Goal: Obtain resource: Obtain resource

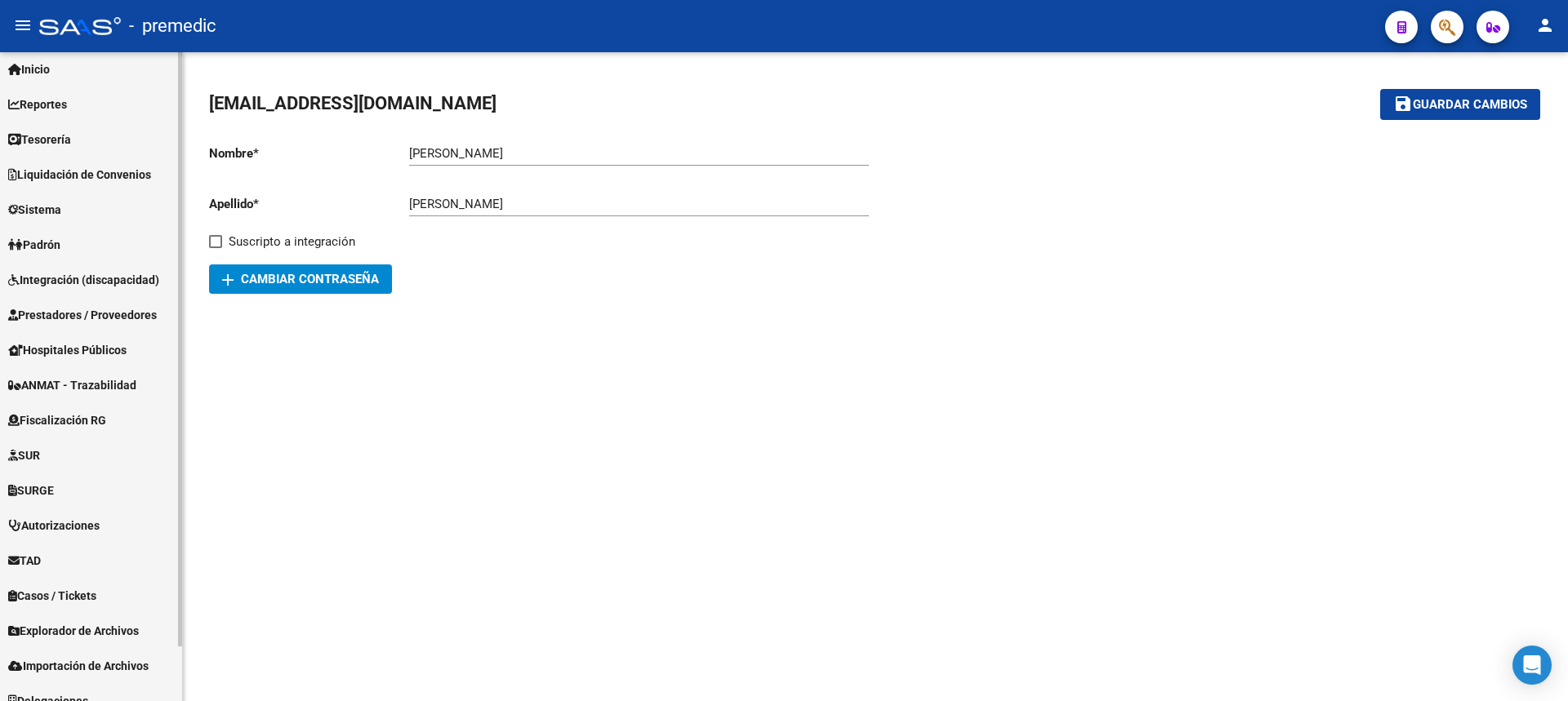
scroll to position [59, 0]
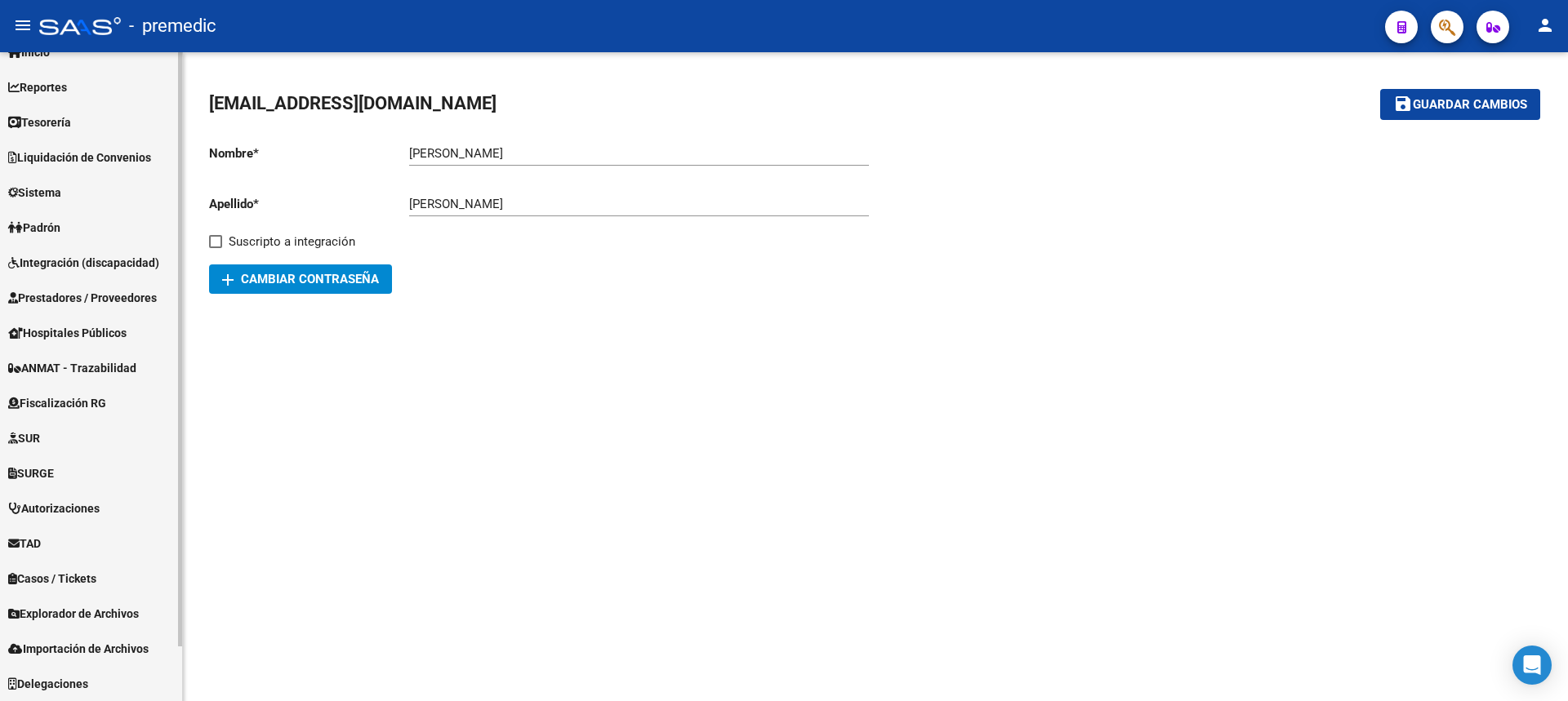
click at [79, 614] on span "Explorador de Archivos" at bounding box center [73, 614] width 131 height 18
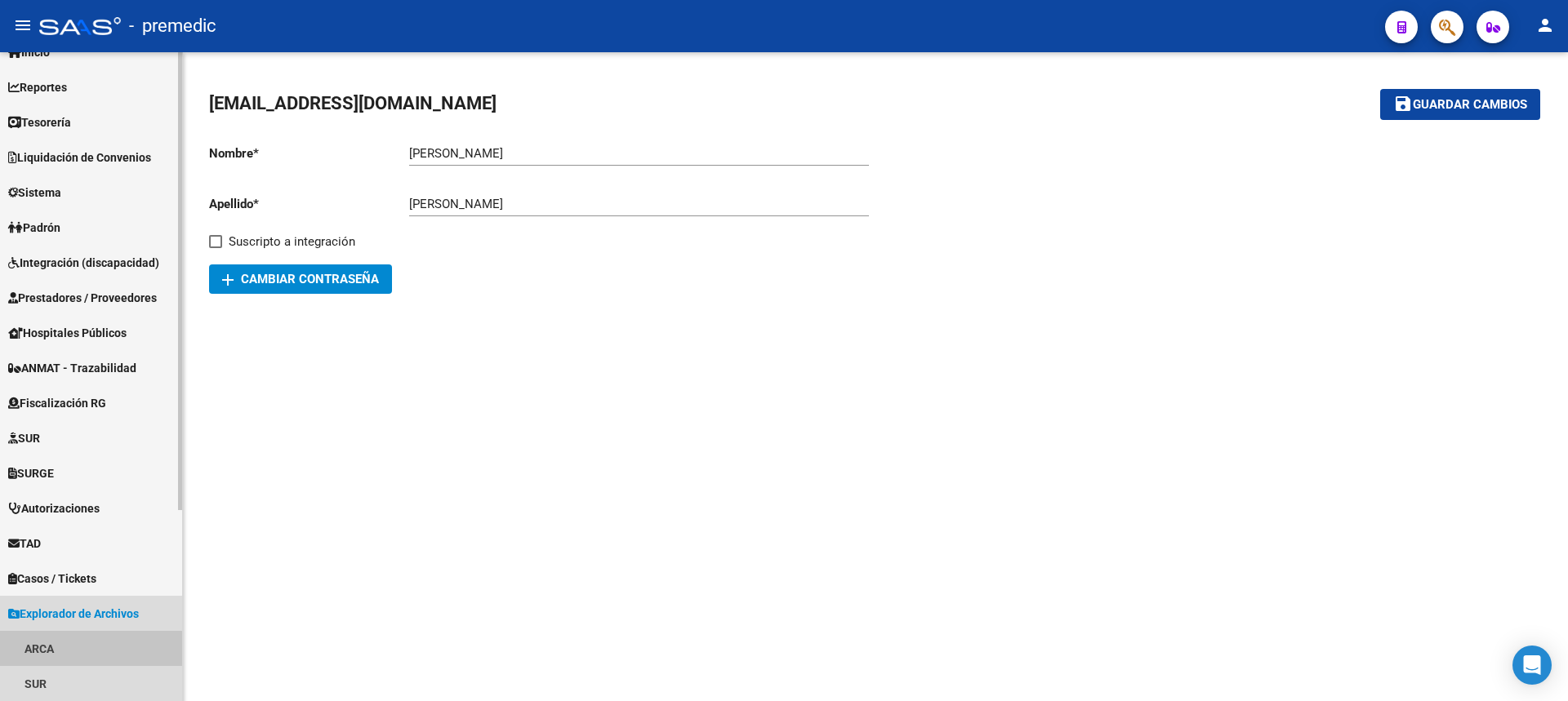
click at [38, 652] on link "ARCA" at bounding box center [91, 648] width 182 height 35
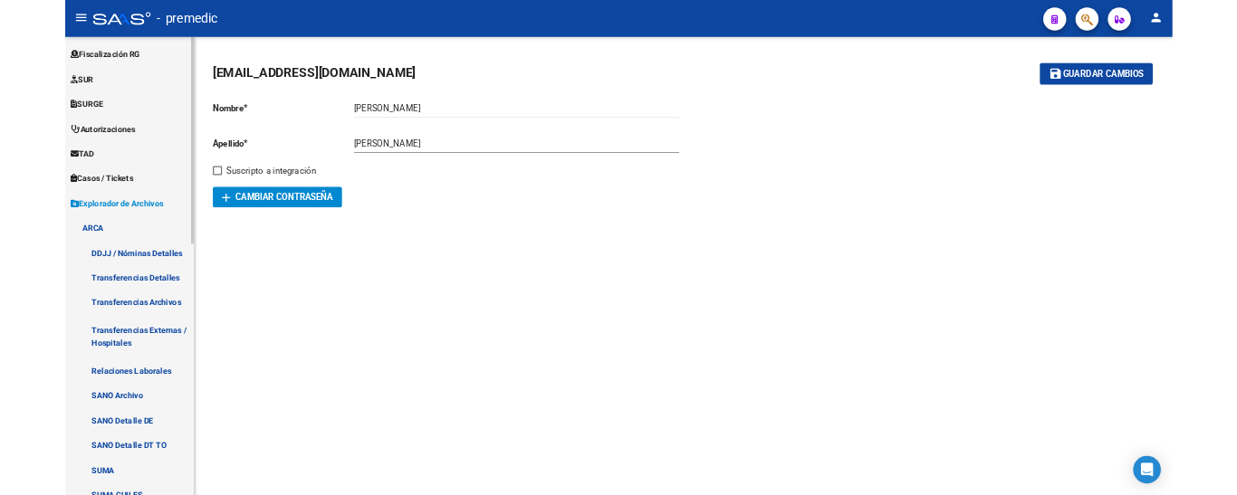
scroll to position [428, 0]
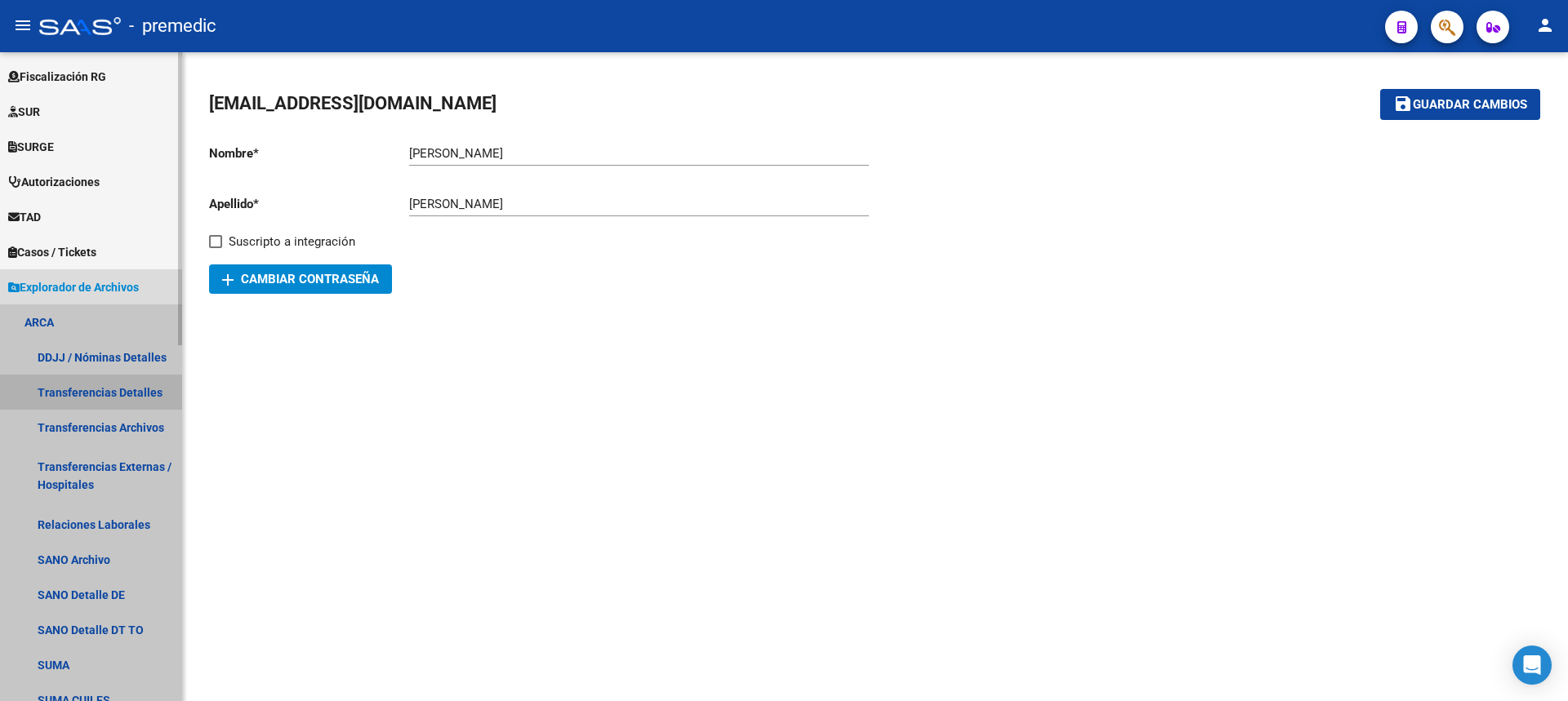
click at [115, 395] on link "Transferencias Detalles" at bounding box center [91, 392] width 182 height 35
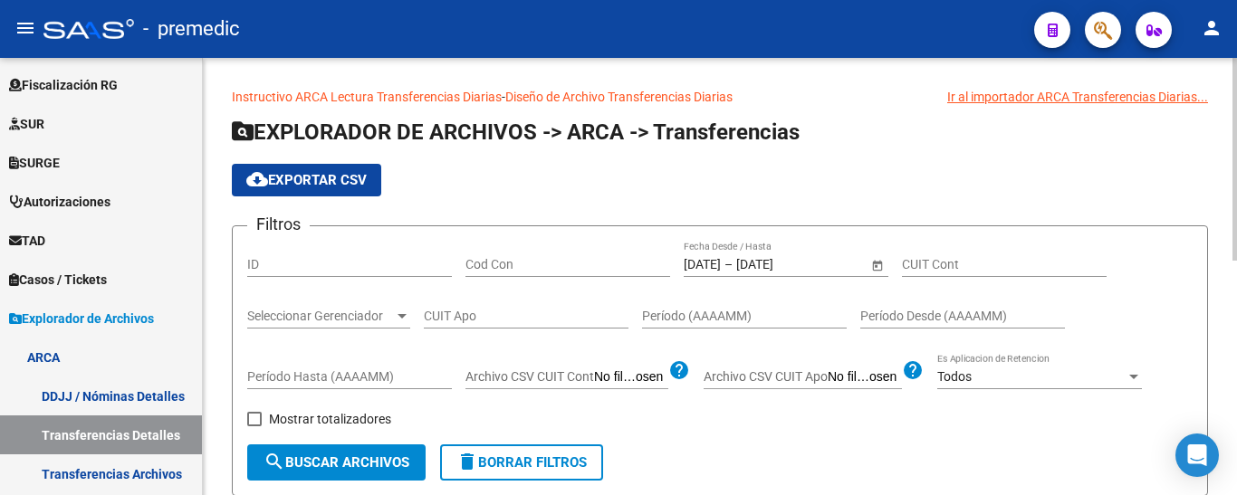
click at [713, 261] on input "[DATE]" at bounding box center [702, 264] width 37 height 15
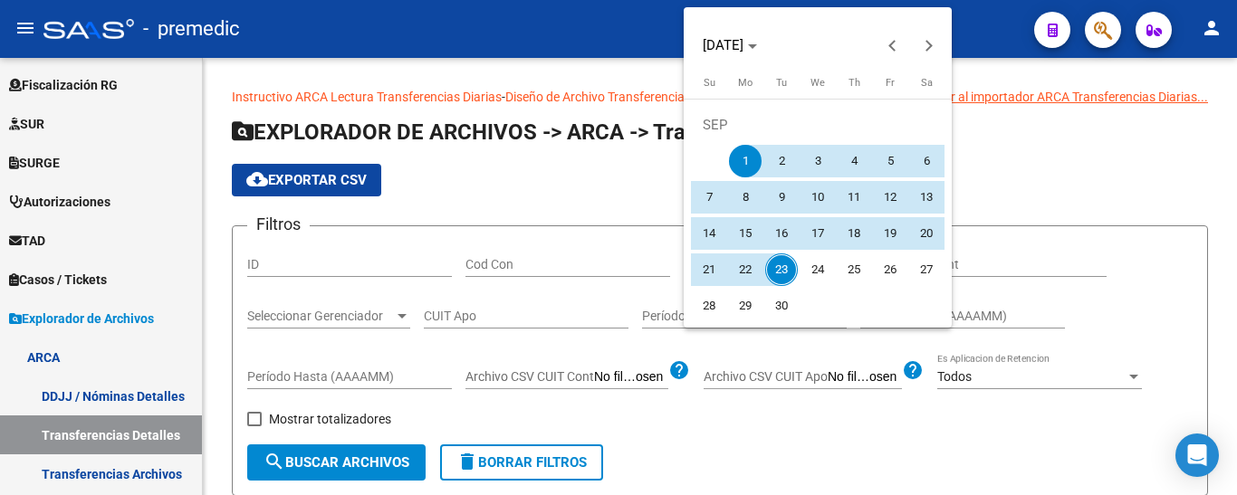
click at [862, 233] on span "18" at bounding box center [854, 233] width 33 height 33
type input "[DATE]"
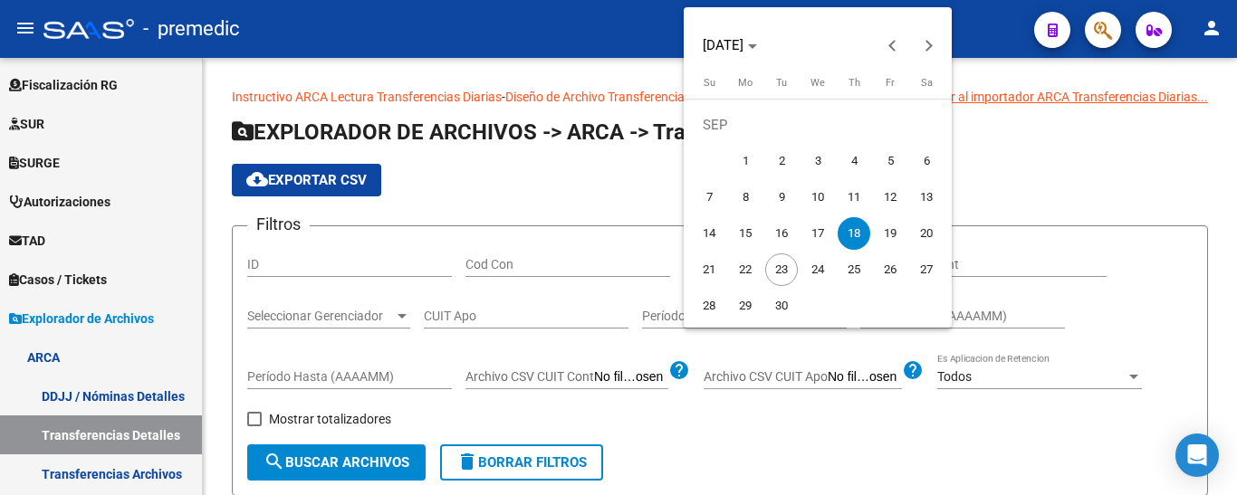
click at [862, 233] on span "18" at bounding box center [854, 233] width 33 height 33
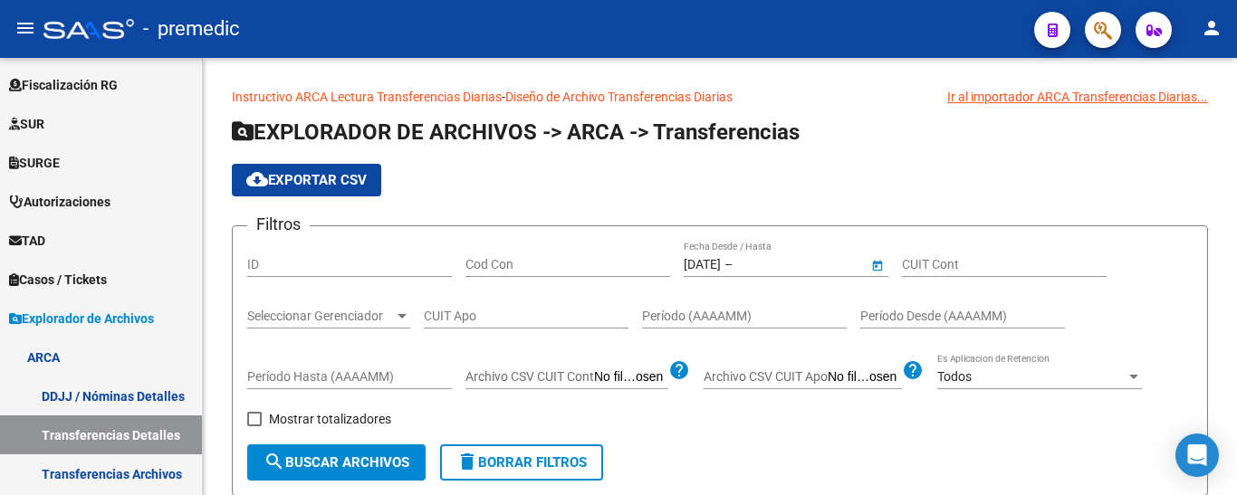
type input "[DATE]"
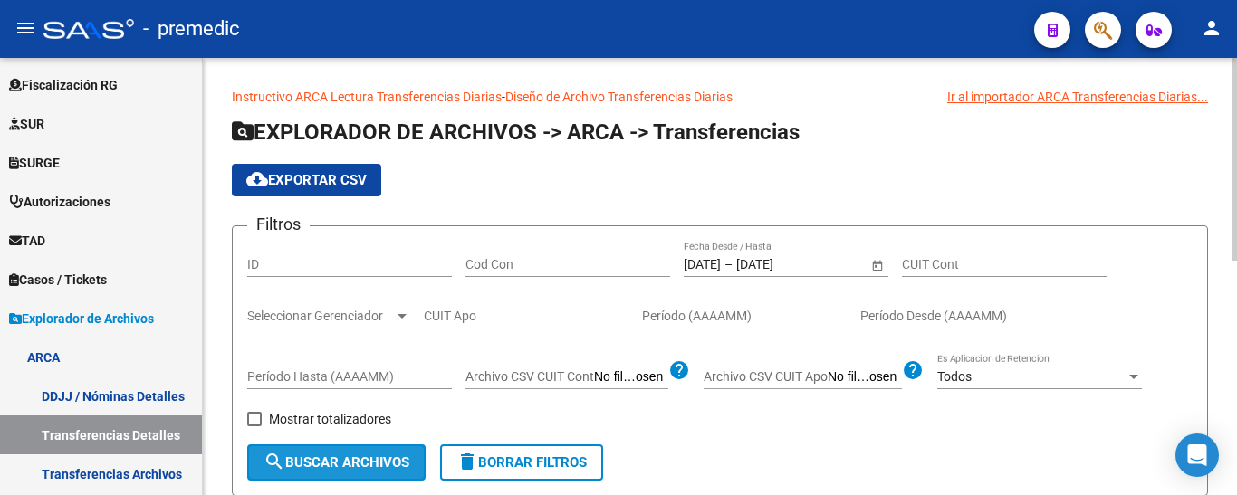
click at [319, 465] on span "search Buscar Archivos" at bounding box center [337, 463] width 146 height 16
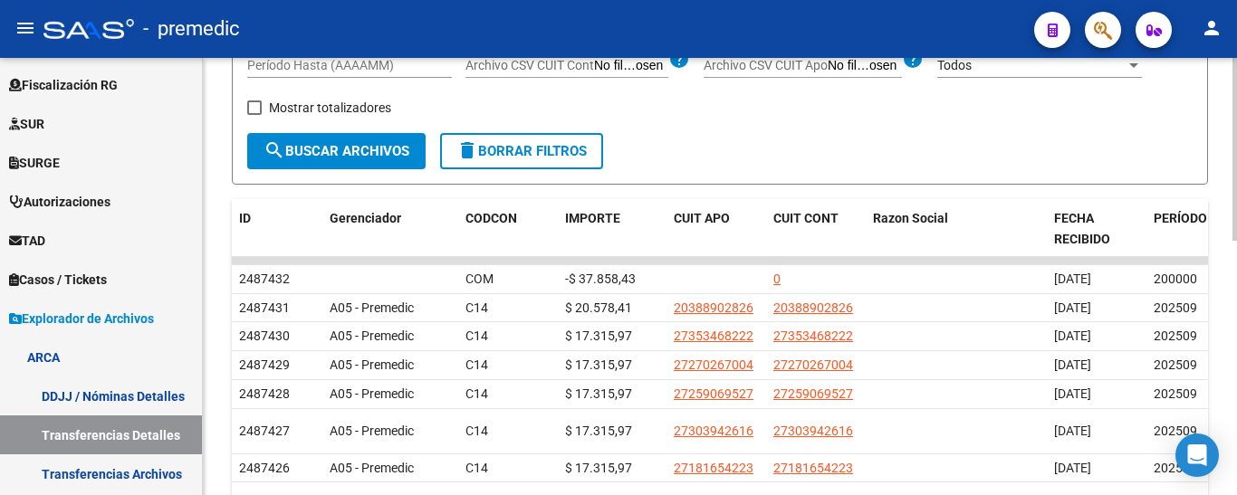
scroll to position [362, 0]
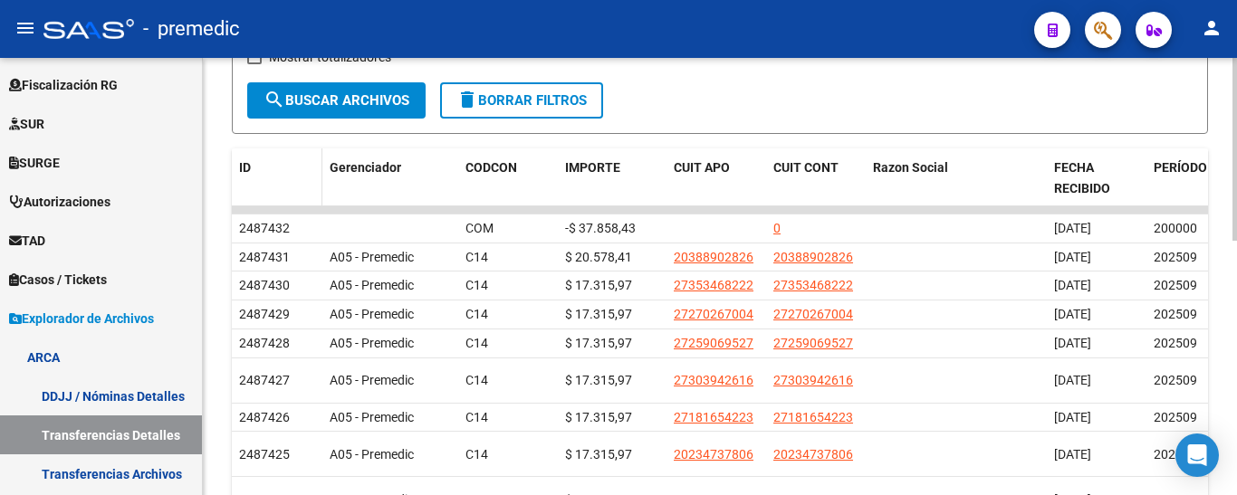
click at [248, 160] on span "ID" at bounding box center [245, 167] width 12 height 14
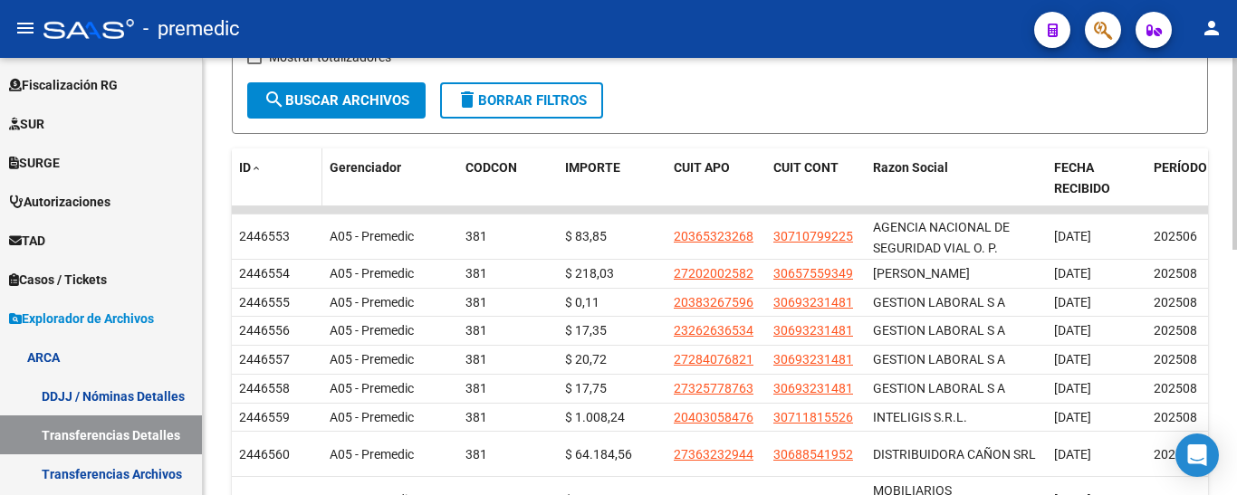
click at [245, 160] on span "ID" at bounding box center [245, 167] width 12 height 14
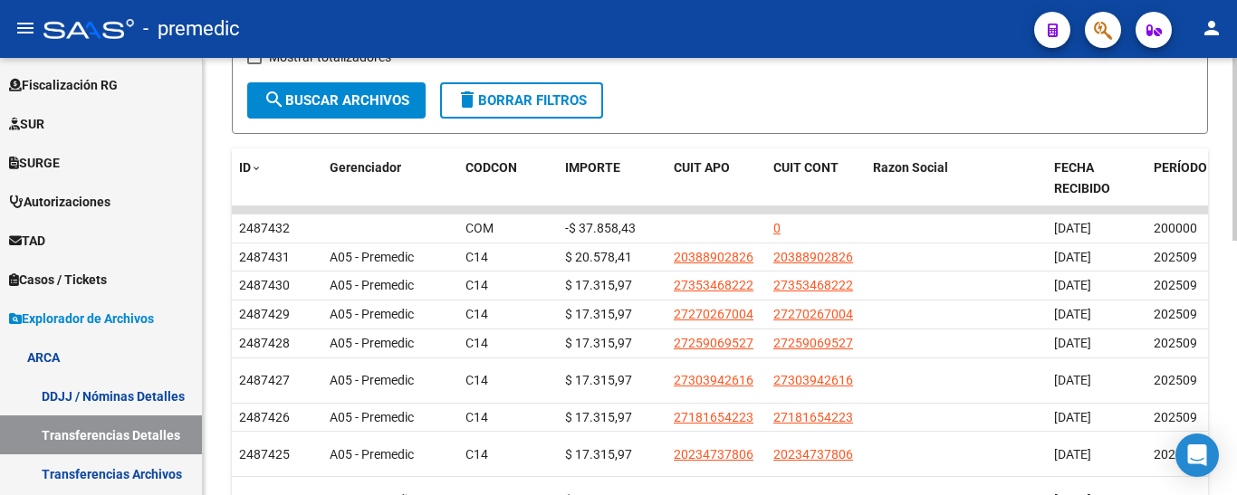
scroll to position [0, 0]
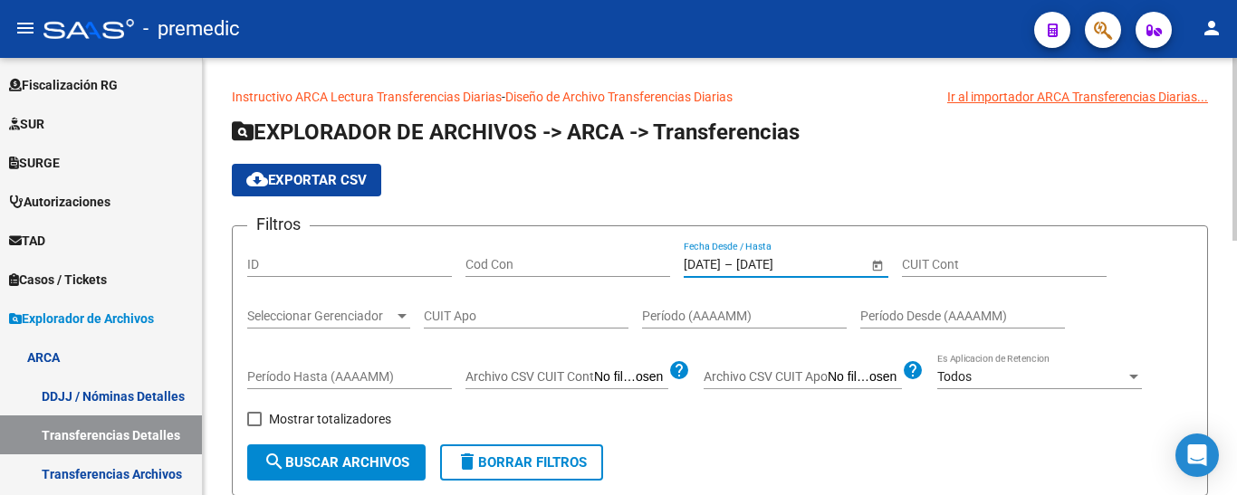
click at [721, 261] on input "[DATE]" at bounding box center [702, 264] width 37 height 15
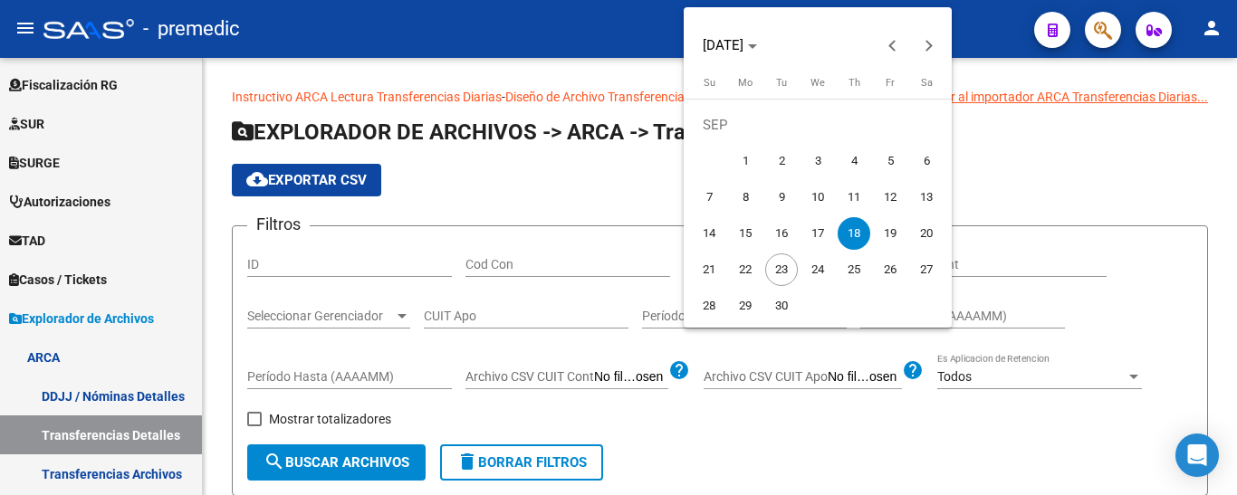
click at [896, 227] on span "19" at bounding box center [890, 233] width 33 height 33
type input "[DATE]"
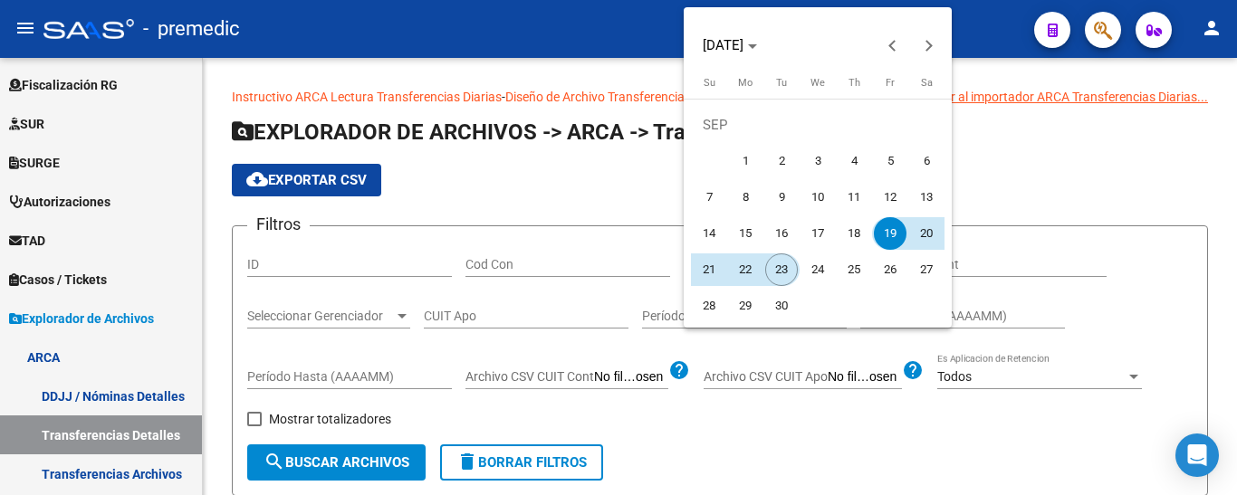
click at [784, 276] on span "23" at bounding box center [781, 270] width 33 height 33
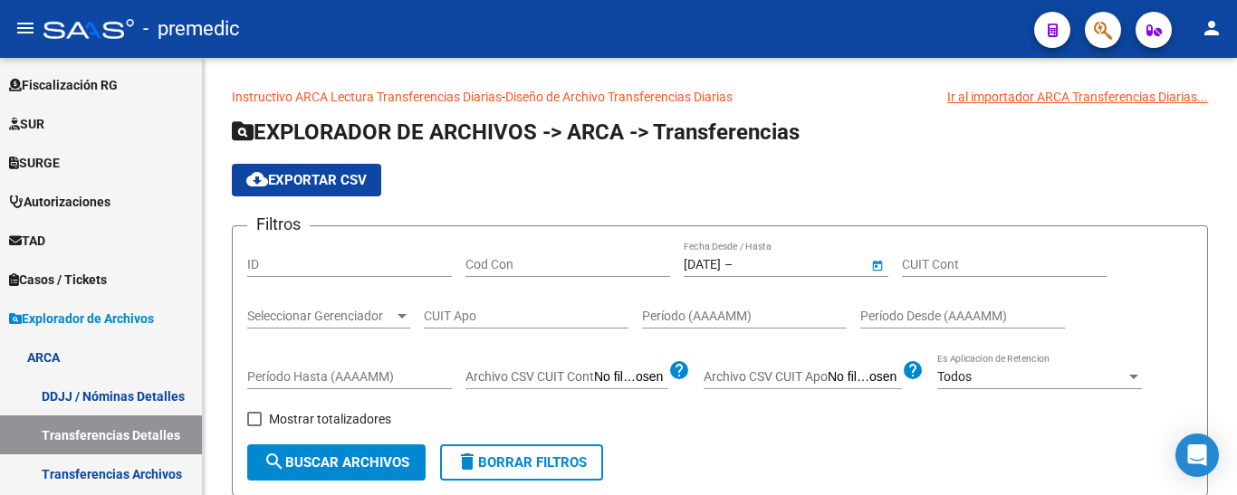
type input "[DATE]"
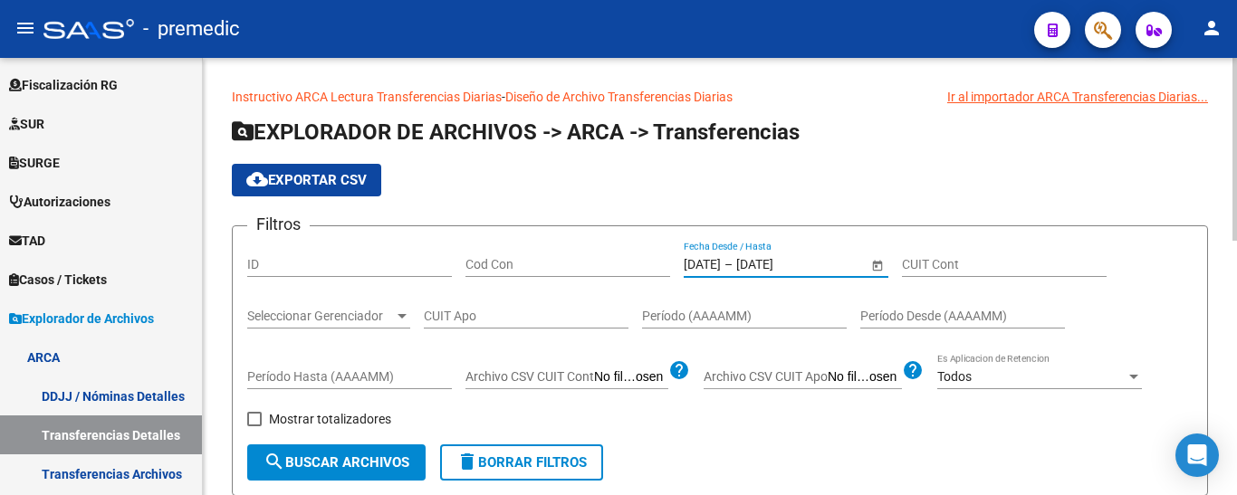
click at [361, 459] on span "search Buscar Archivos" at bounding box center [337, 463] width 146 height 16
click at [325, 171] on button "cloud_download Exportar CSV" at bounding box center [306, 180] width 149 height 33
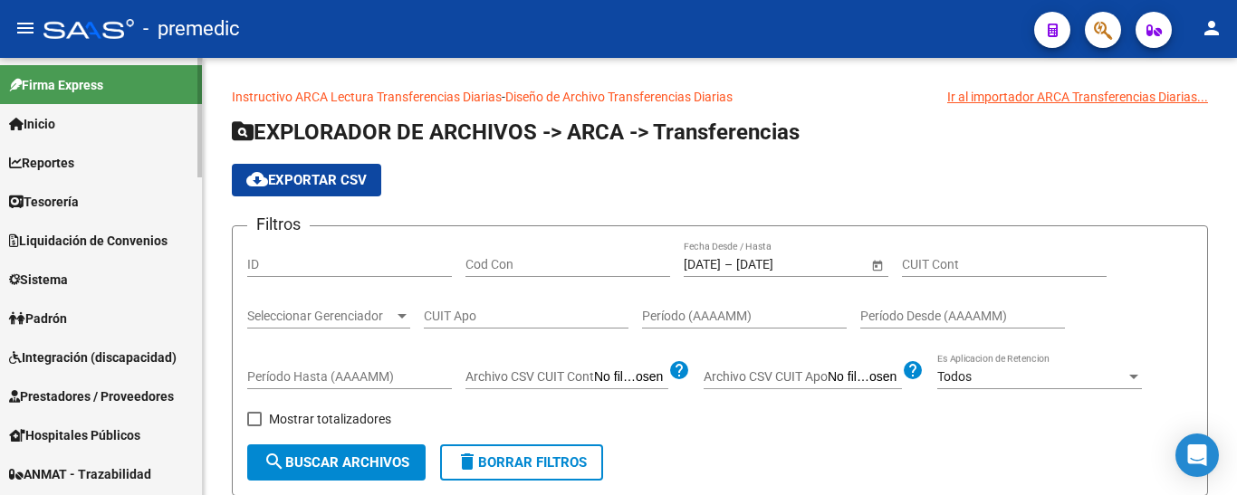
click at [43, 159] on span "Reportes" at bounding box center [41, 163] width 65 height 20
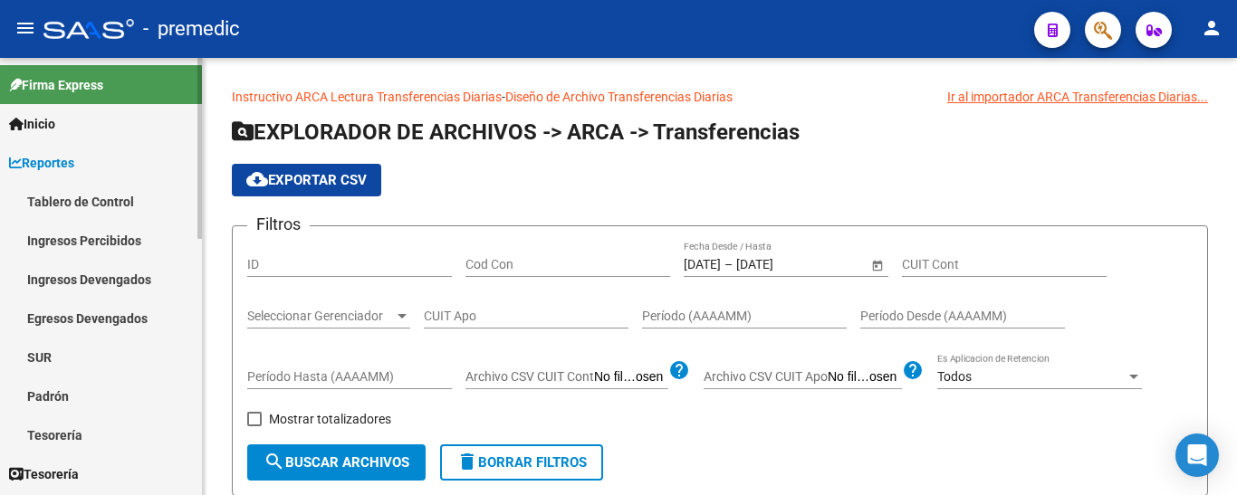
click at [116, 204] on link "Tablero de Control" at bounding box center [101, 201] width 202 height 39
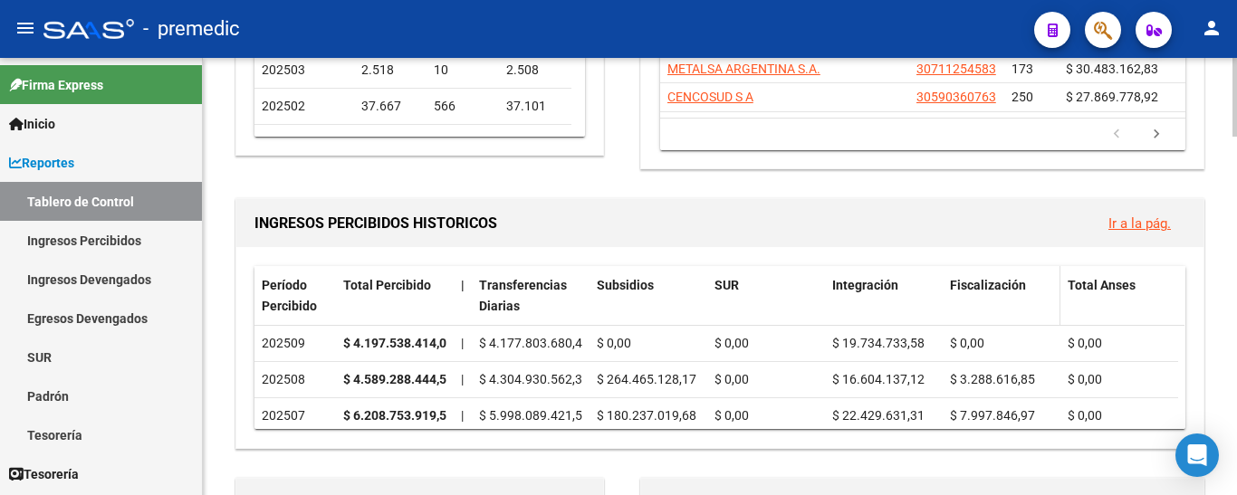
scroll to position [543, 0]
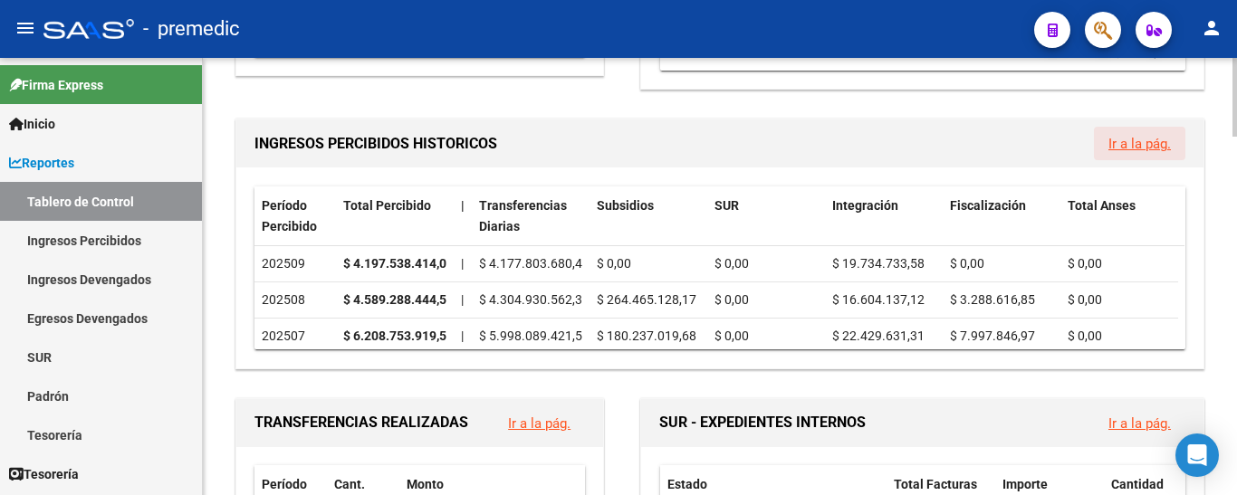
click at [1130, 145] on link "Ir a la pág." at bounding box center [1140, 144] width 63 height 16
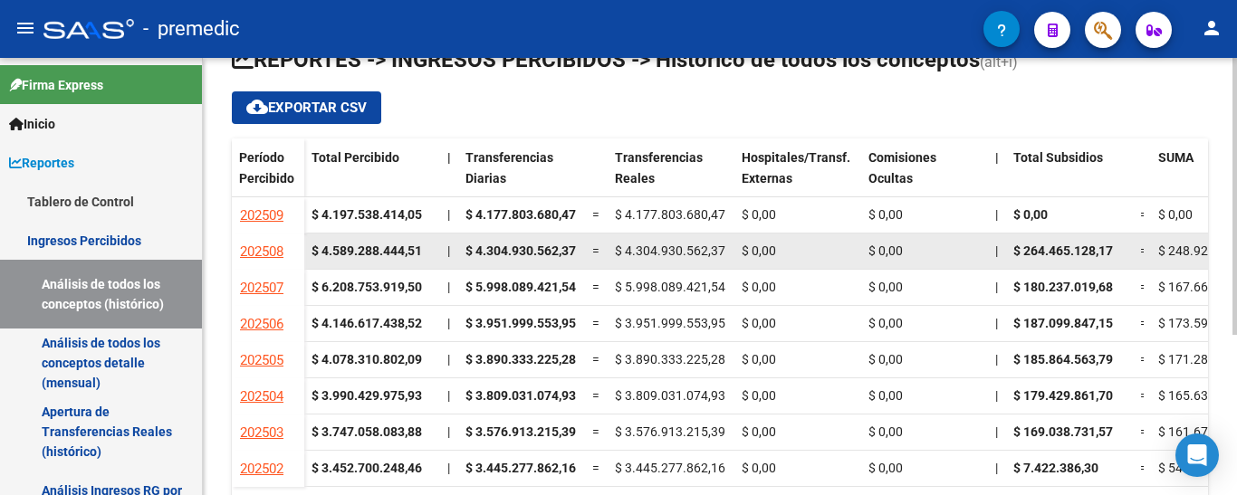
scroll to position [254, 0]
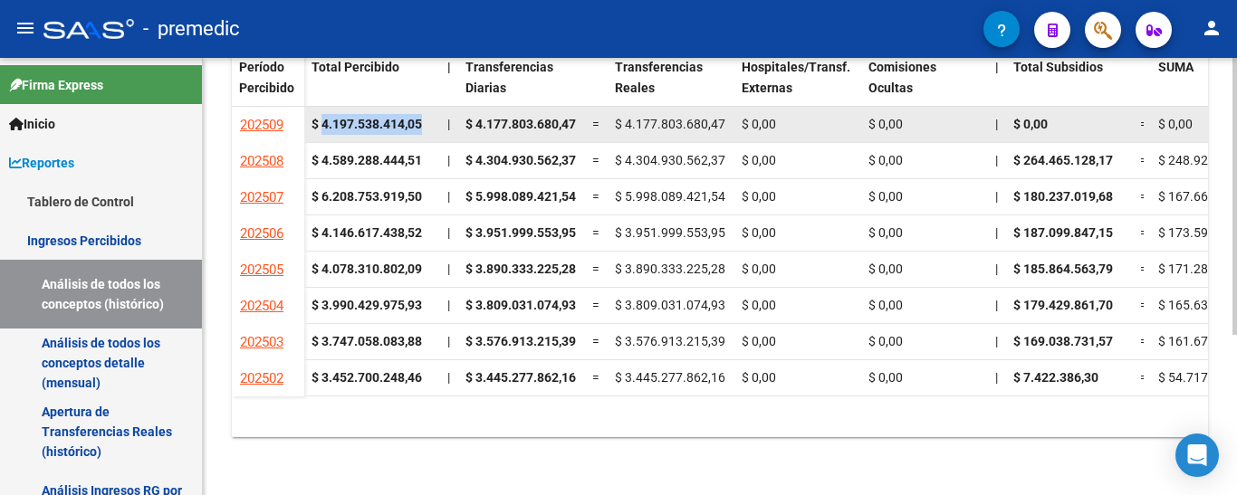
drag, startPoint x: 322, startPoint y: 120, endPoint x: 426, endPoint y: 121, distance: 103.3
click at [426, 121] on div "$ 4.197.538.414,05" at bounding box center [372, 124] width 121 height 21
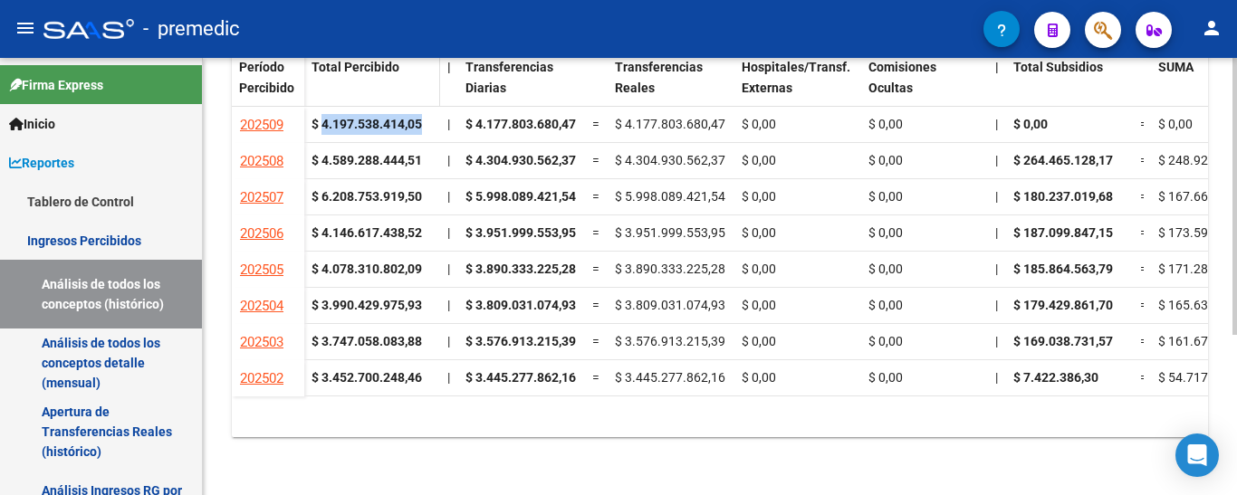
copy strong "4.197.538.414,05"
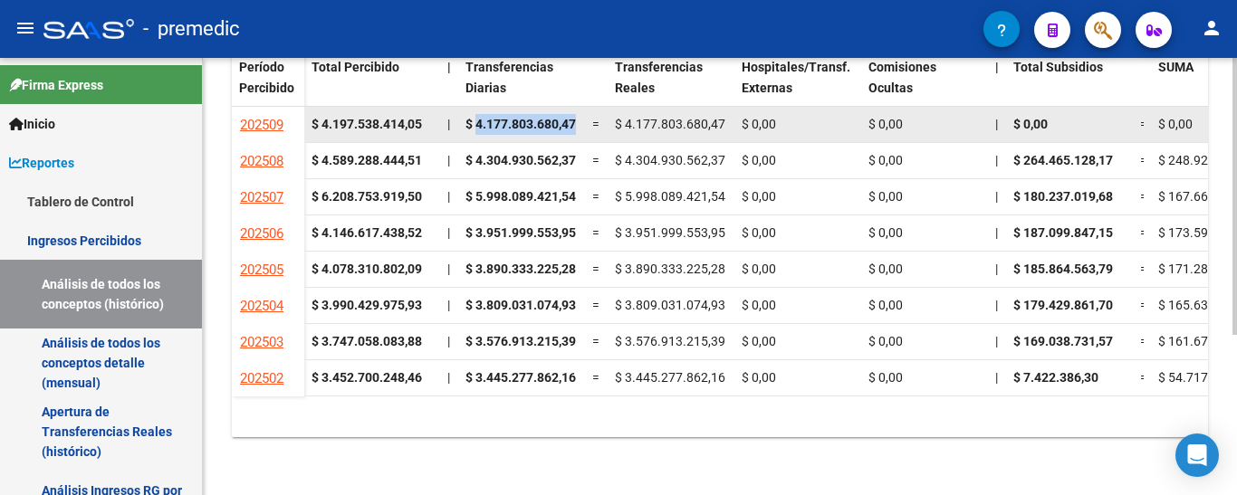
drag, startPoint x: 476, startPoint y: 126, endPoint x: 582, endPoint y: 125, distance: 106.0
click at [582, 125] on datatable-body-cell "$ 4.177.803.680,47" at bounding box center [521, 124] width 127 height 35
copy span "4.177.803.680,47"
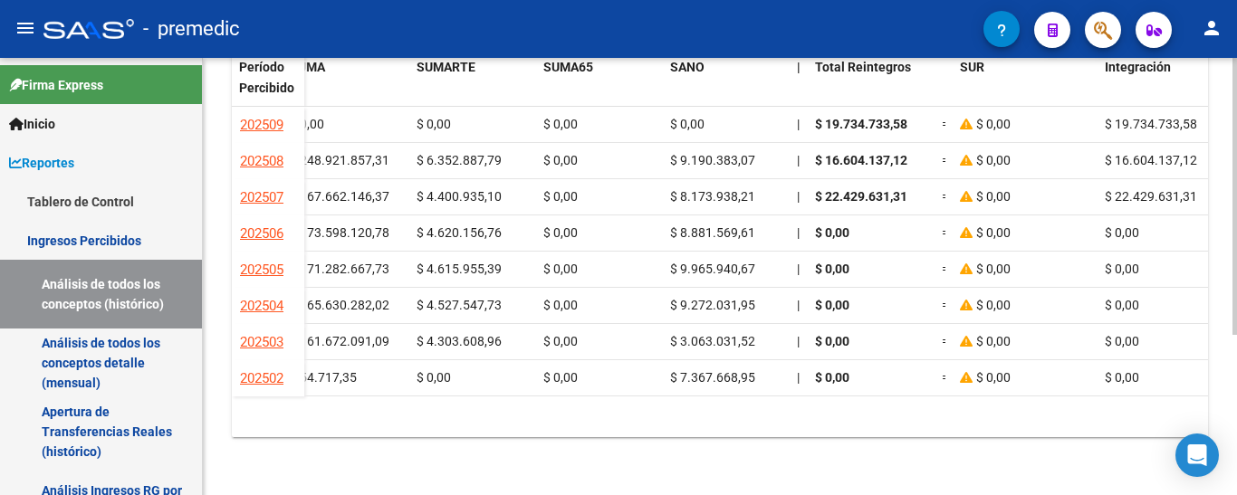
scroll to position [0, 866]
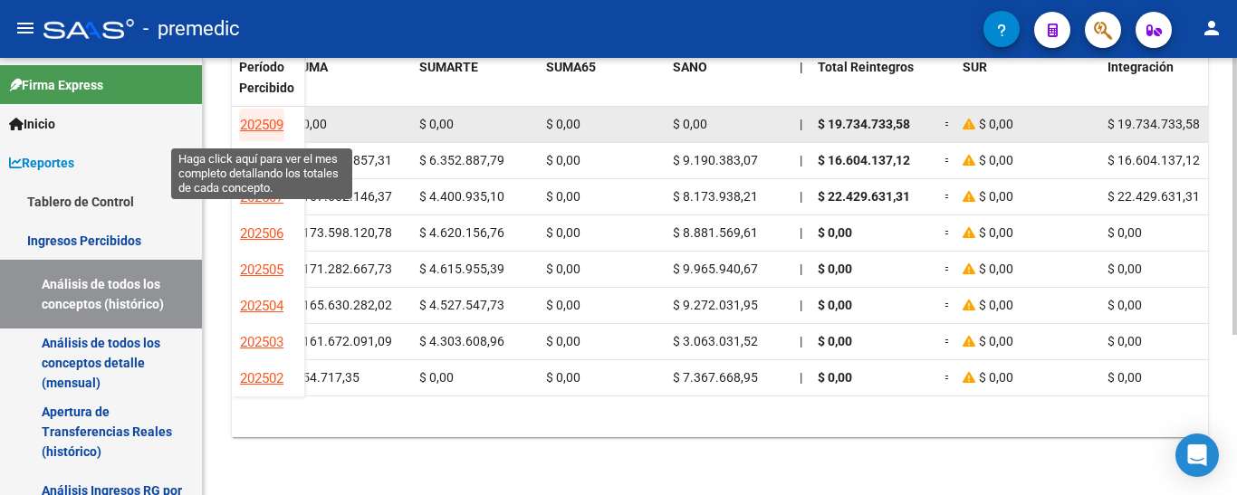
click at [266, 127] on span "202509" at bounding box center [261, 125] width 43 height 16
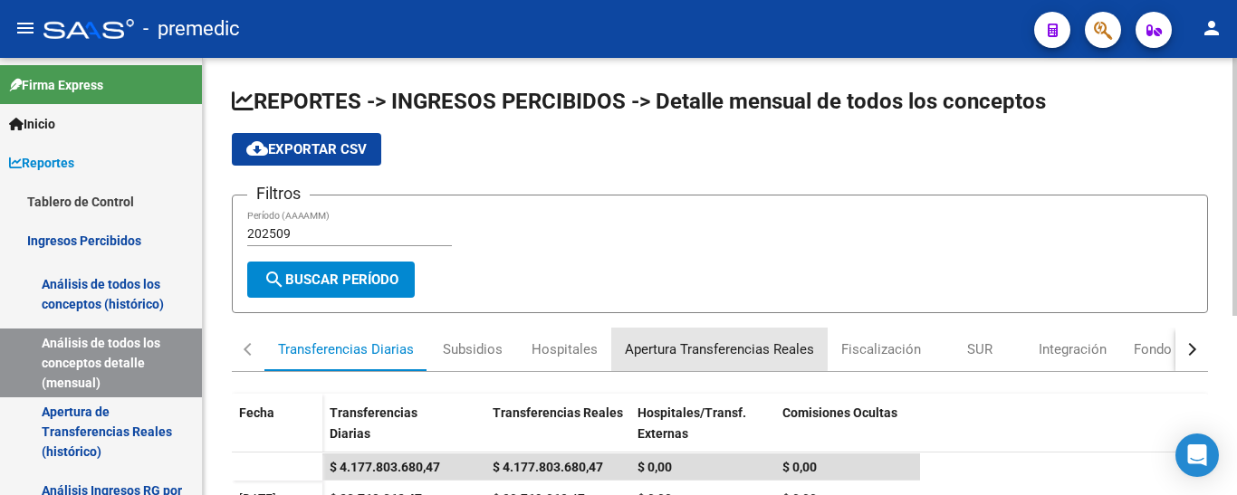
click at [675, 348] on div "Apertura Transferencias Reales" at bounding box center [719, 350] width 189 height 20
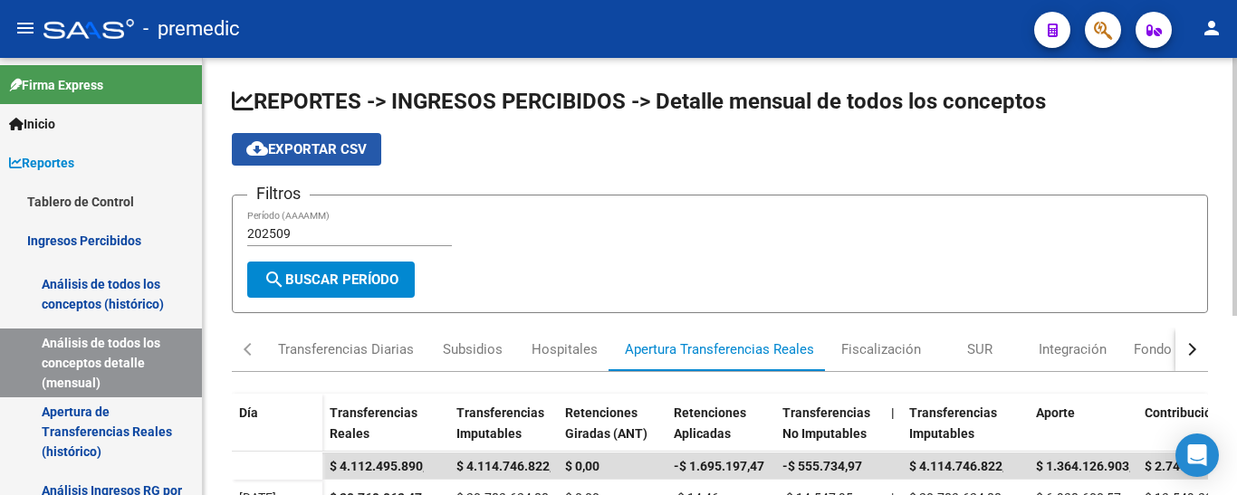
click at [312, 140] on button "cloud_download Exportar CSV" at bounding box center [306, 149] width 149 height 33
